Goal: Check status: Check status

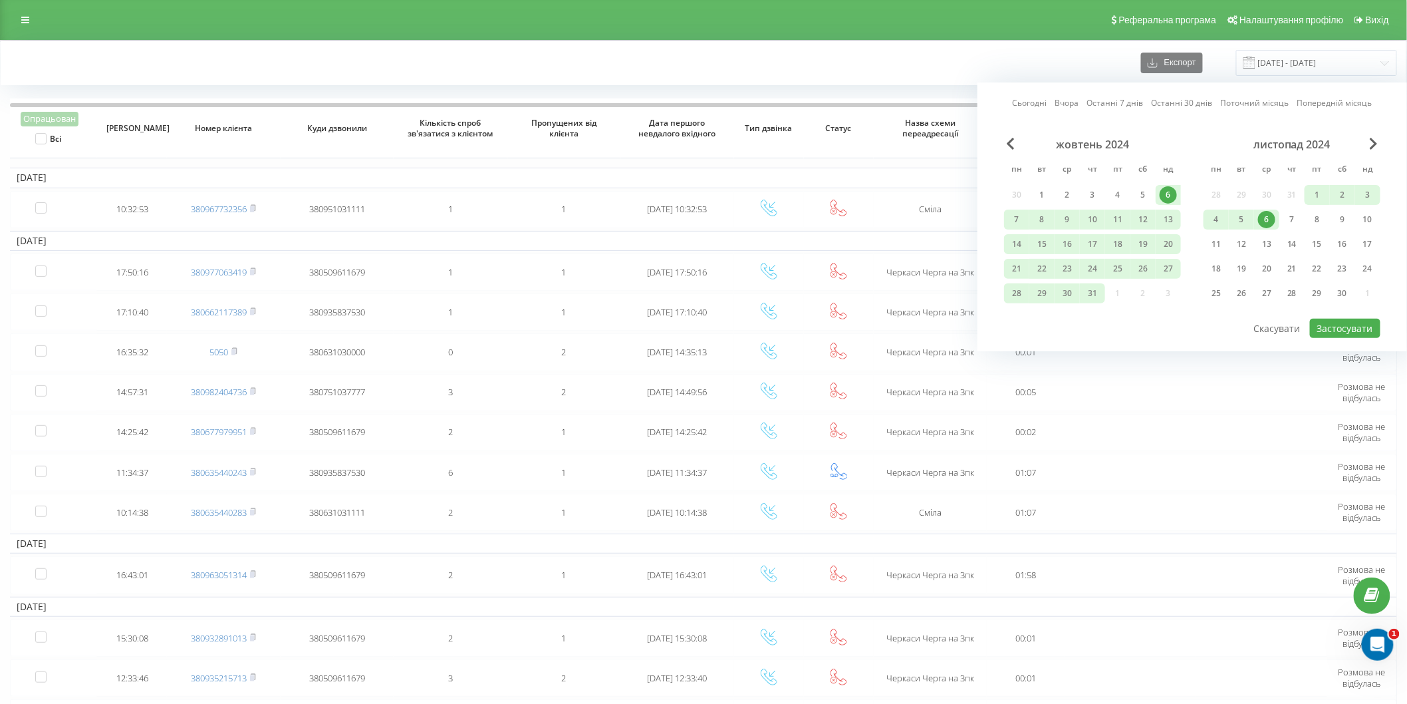
click at [1369, 145] on div "жовтень 2024 пн вт ср чт пт сб нд 30 1 2 3 4 5 6 7 8 9 10 11 12 13 14 15 16 17 …" at bounding box center [1192, 228] width 376 height 180
click at [1369, 146] on div "листопад 2024" at bounding box center [1292, 144] width 177 height 13
click at [1372, 145] on span "Next Month" at bounding box center [1374, 144] width 8 height 12
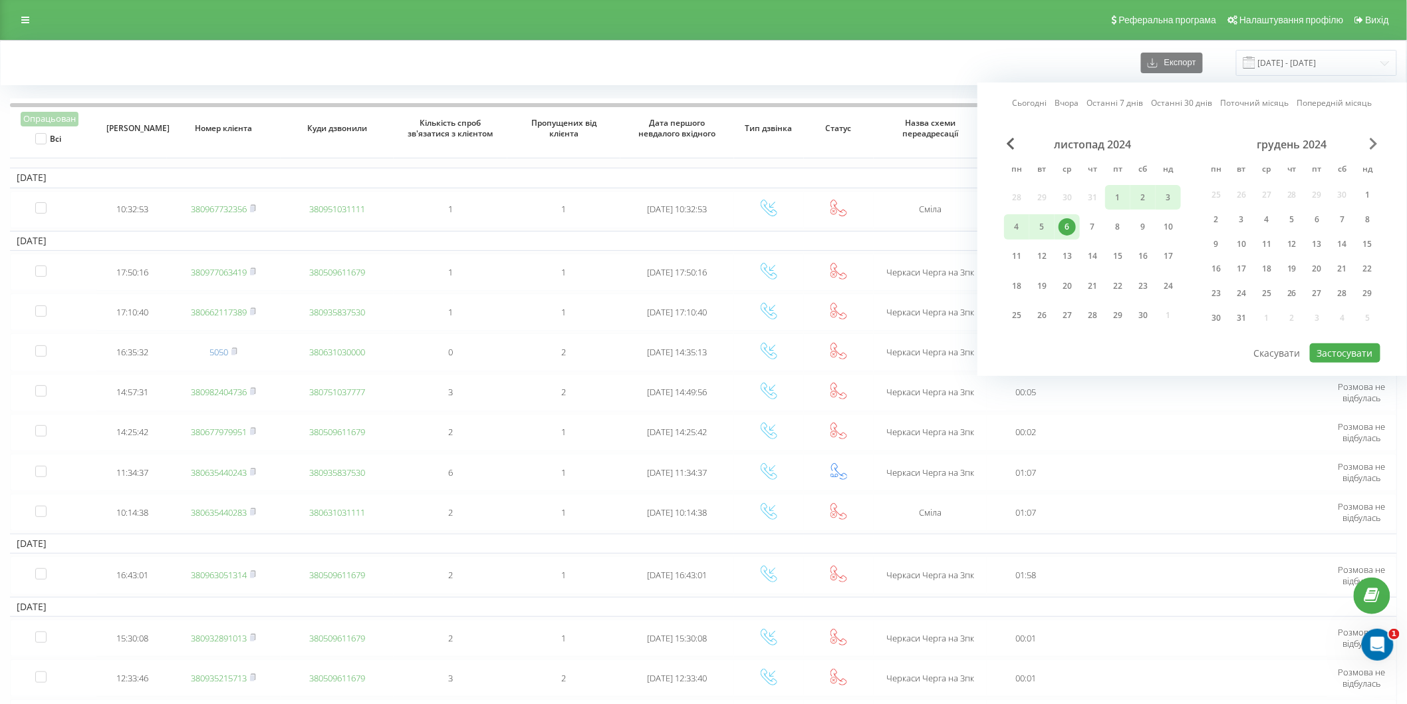
click at [1372, 145] on span "Next Month" at bounding box center [1374, 144] width 8 height 12
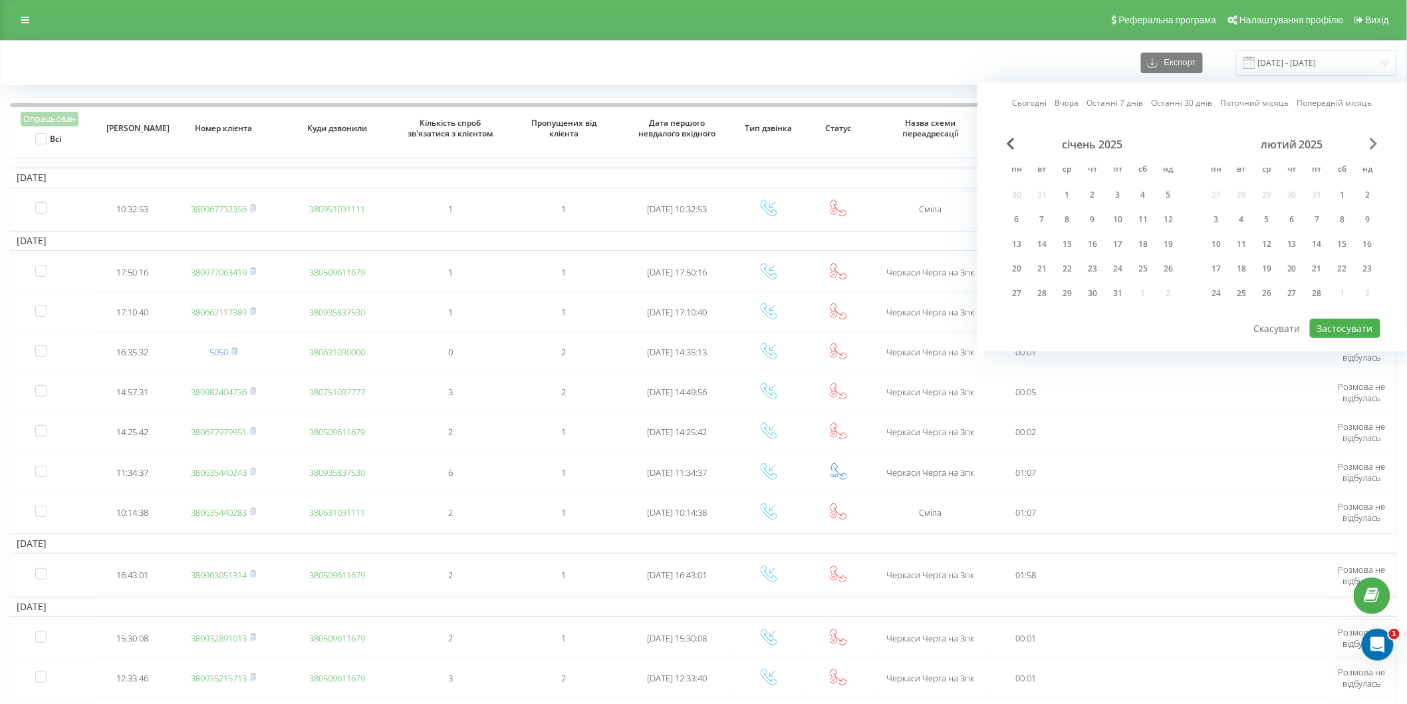
click at [1372, 145] on span "Next Month" at bounding box center [1374, 144] width 8 height 12
click at [1372, 146] on span "Next Month" at bounding box center [1374, 144] width 8 height 12
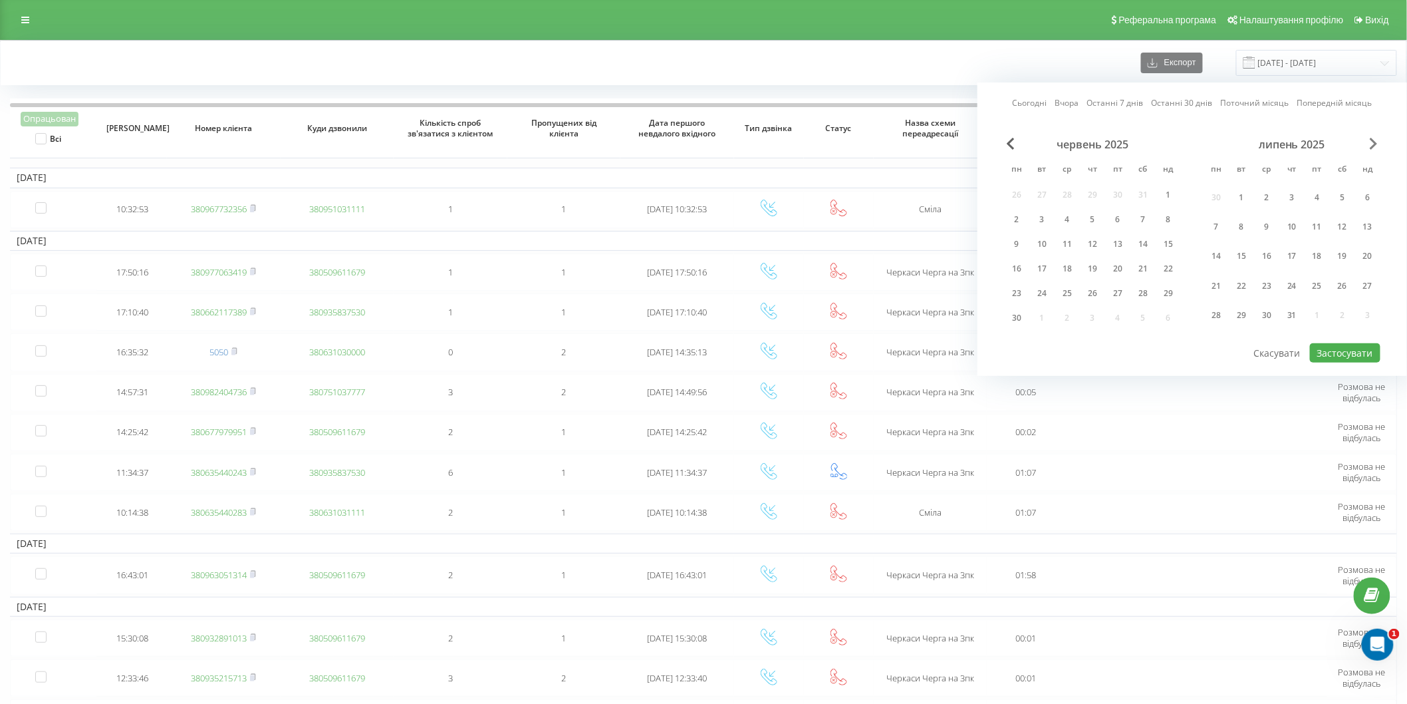
click at [1372, 146] on span "Next Month" at bounding box center [1374, 144] width 8 height 12
click at [1286, 268] on div "21" at bounding box center [1292, 268] width 17 height 17
click at [1338, 324] on button "Застосувати" at bounding box center [1345, 328] width 70 height 19
type input "[DATE] - [DATE]"
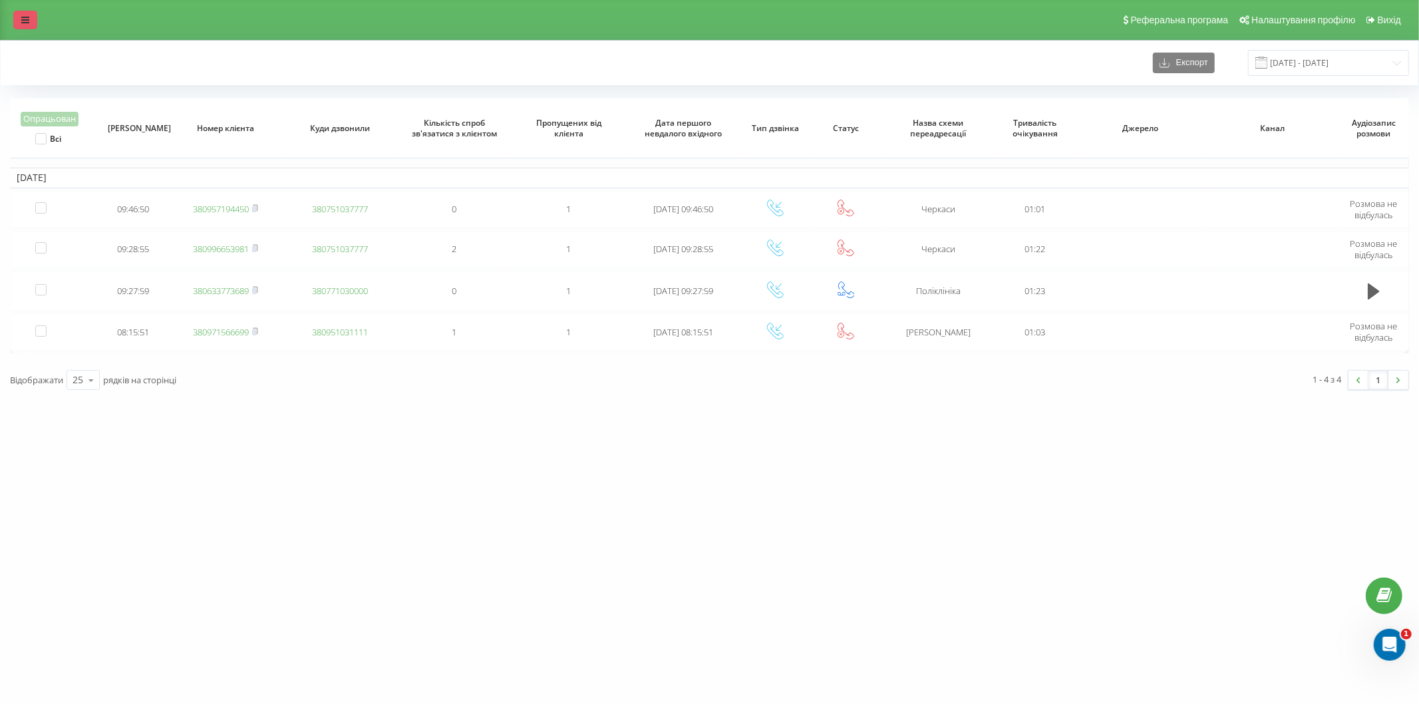
click at [27, 20] on icon at bounding box center [25, 19] width 8 height 9
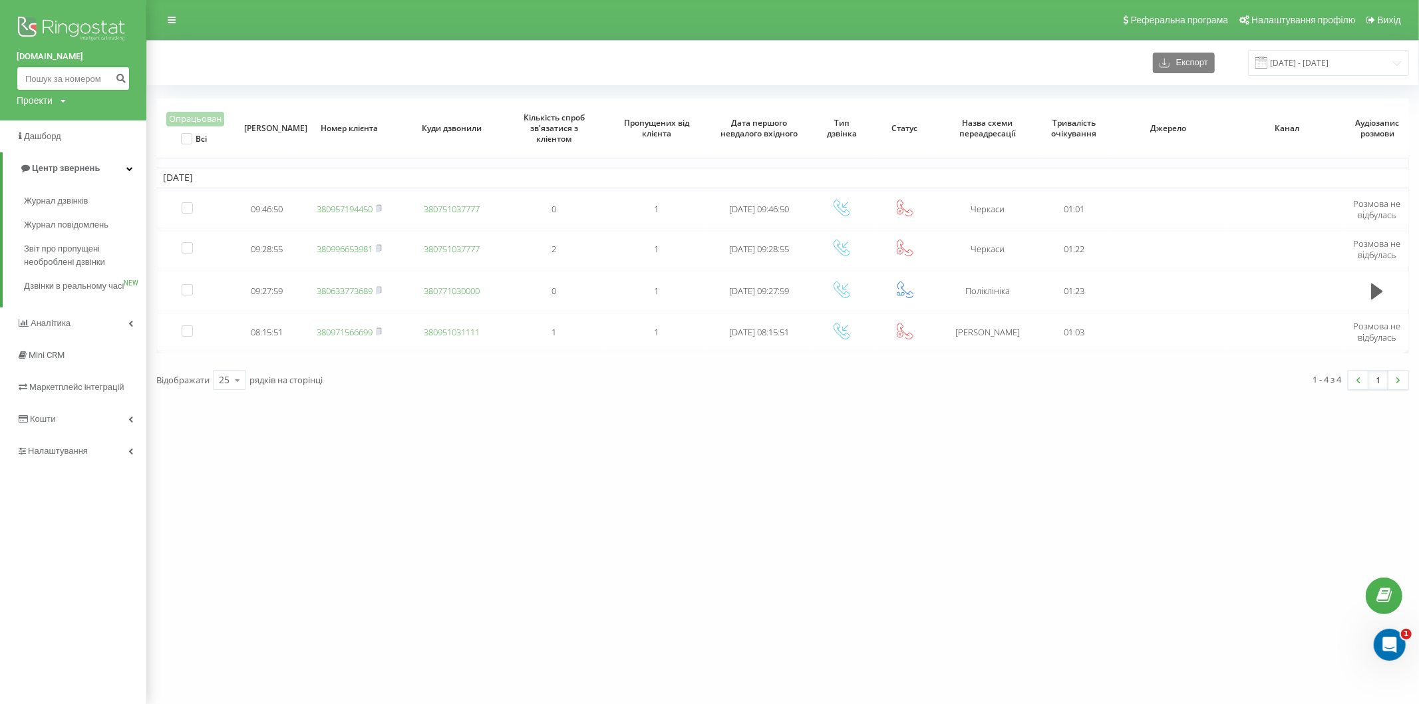
click at [85, 85] on input at bounding box center [73, 79] width 113 height 24
paste input "380977939520"
type input "380977939520"
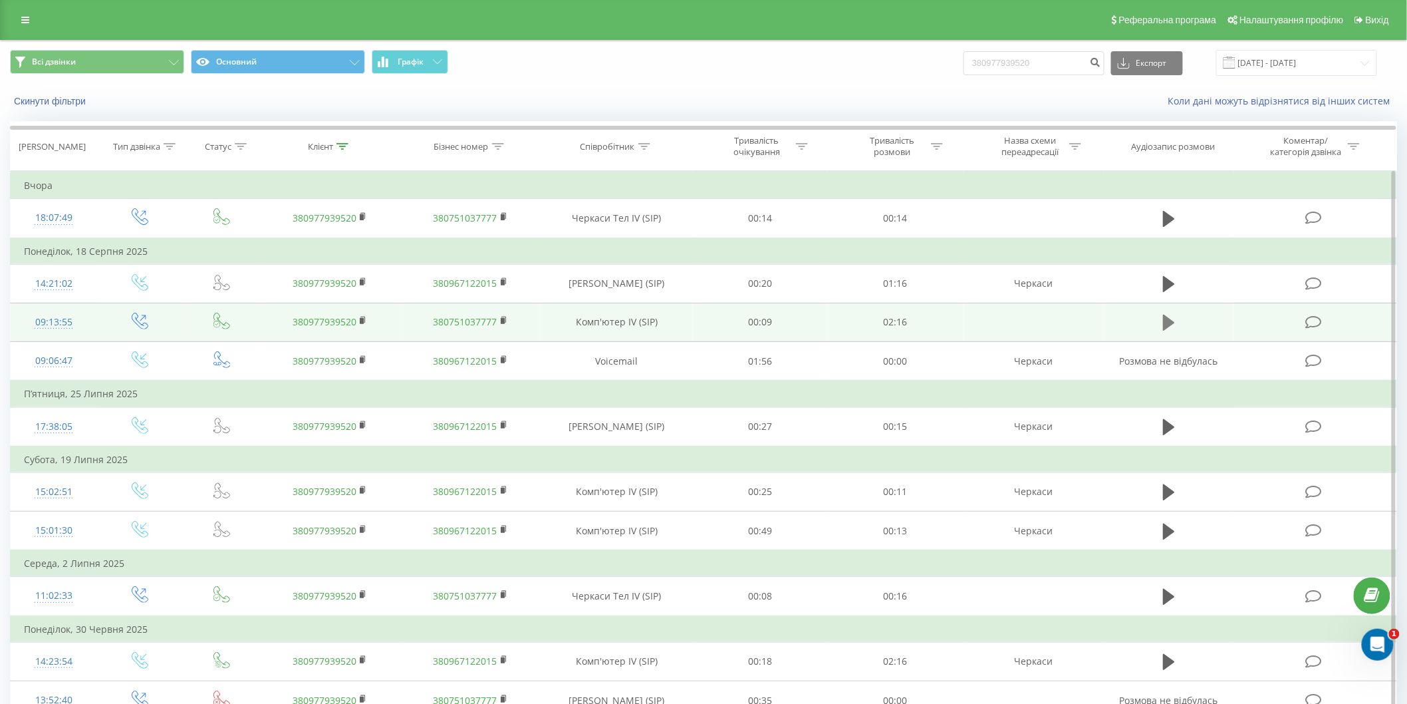
click at [1165, 323] on icon at bounding box center [1169, 323] width 12 height 16
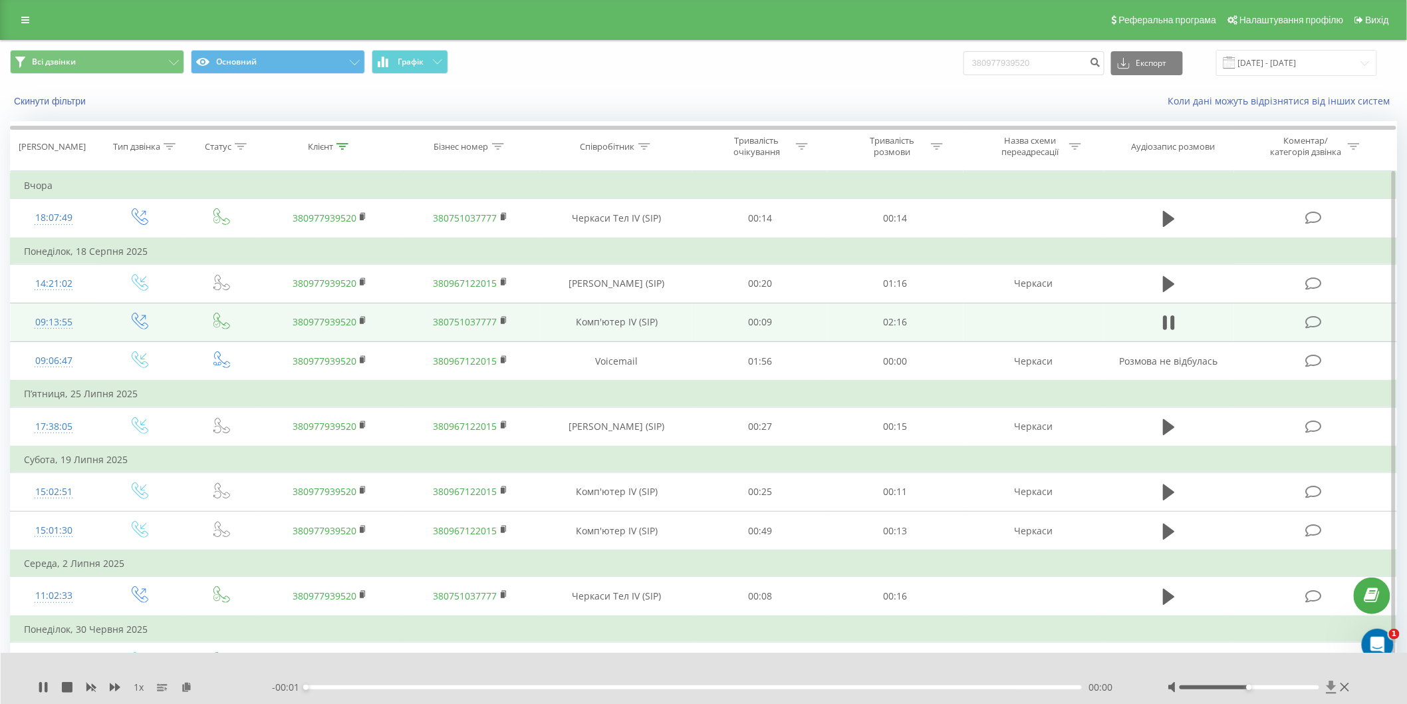
click at [1328, 690] on icon at bounding box center [1331, 686] width 11 height 13
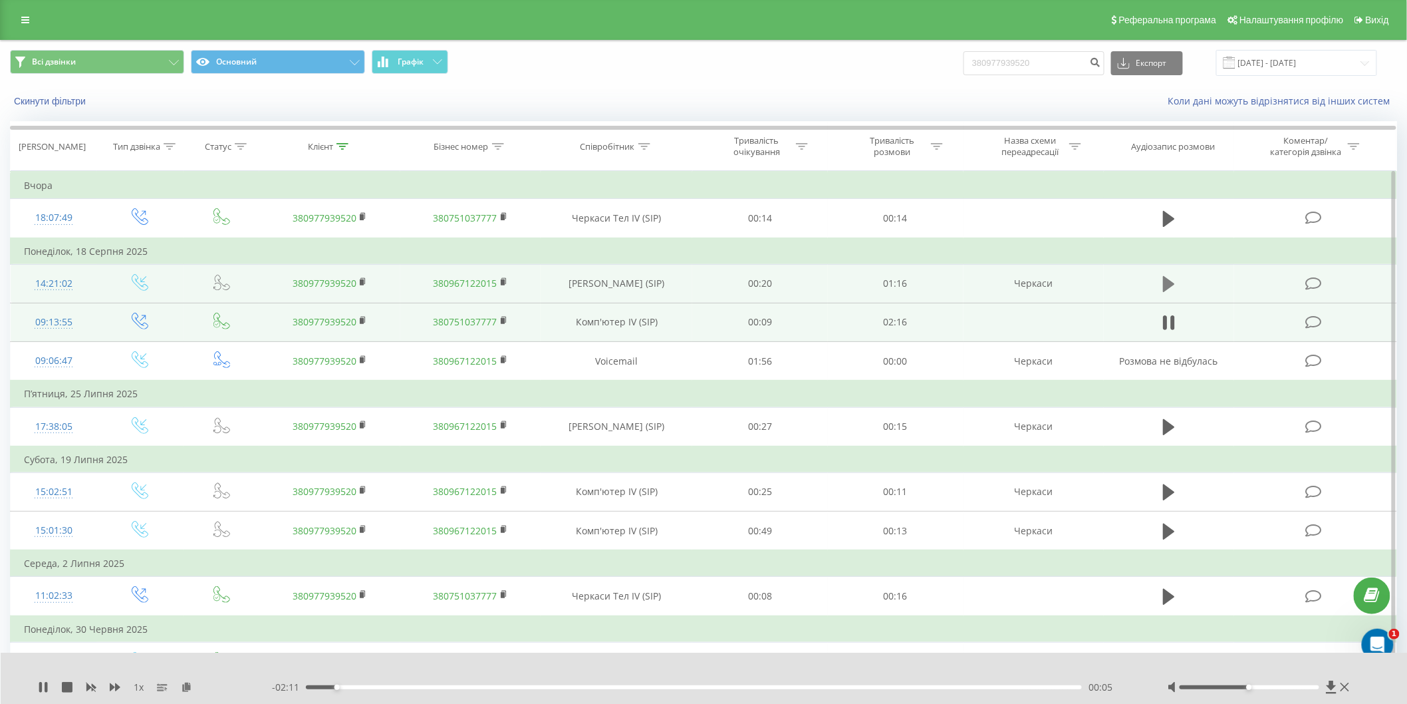
click at [1171, 281] on icon at bounding box center [1169, 284] width 12 height 16
click at [1332, 688] on icon at bounding box center [1331, 686] width 10 height 13
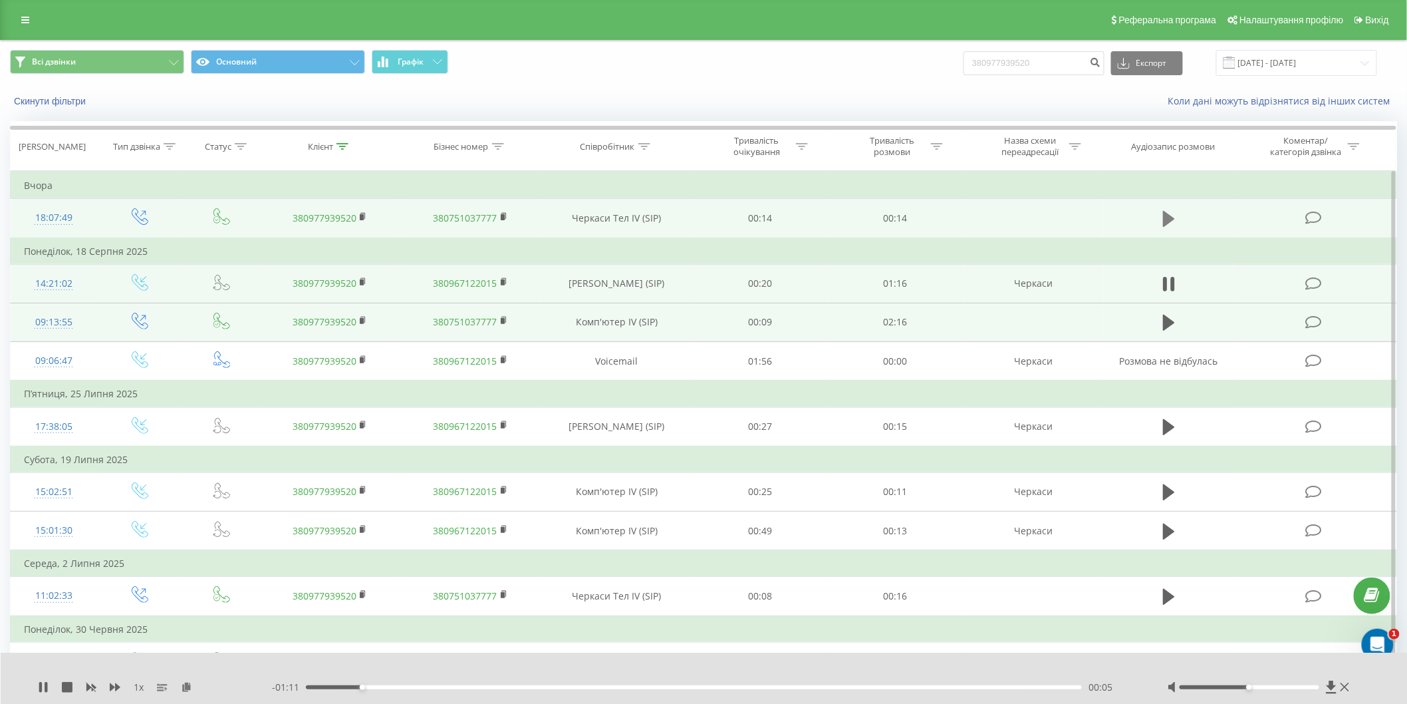
click at [1168, 215] on icon at bounding box center [1169, 219] width 12 height 16
click at [1332, 688] on icon at bounding box center [1331, 686] width 10 height 13
